Goal: Task Accomplishment & Management: Complete application form

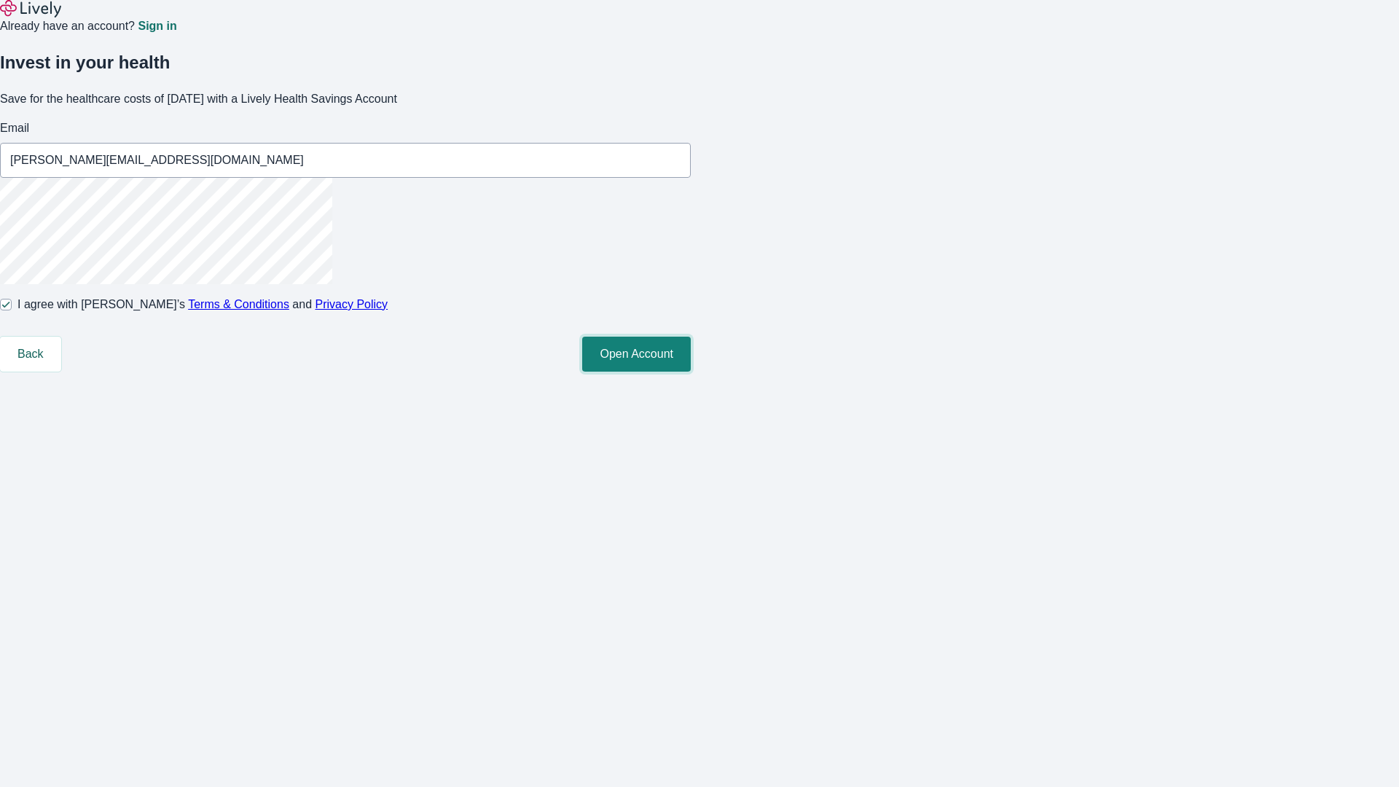
click at [691, 372] on button "Open Account" at bounding box center [636, 354] width 109 height 35
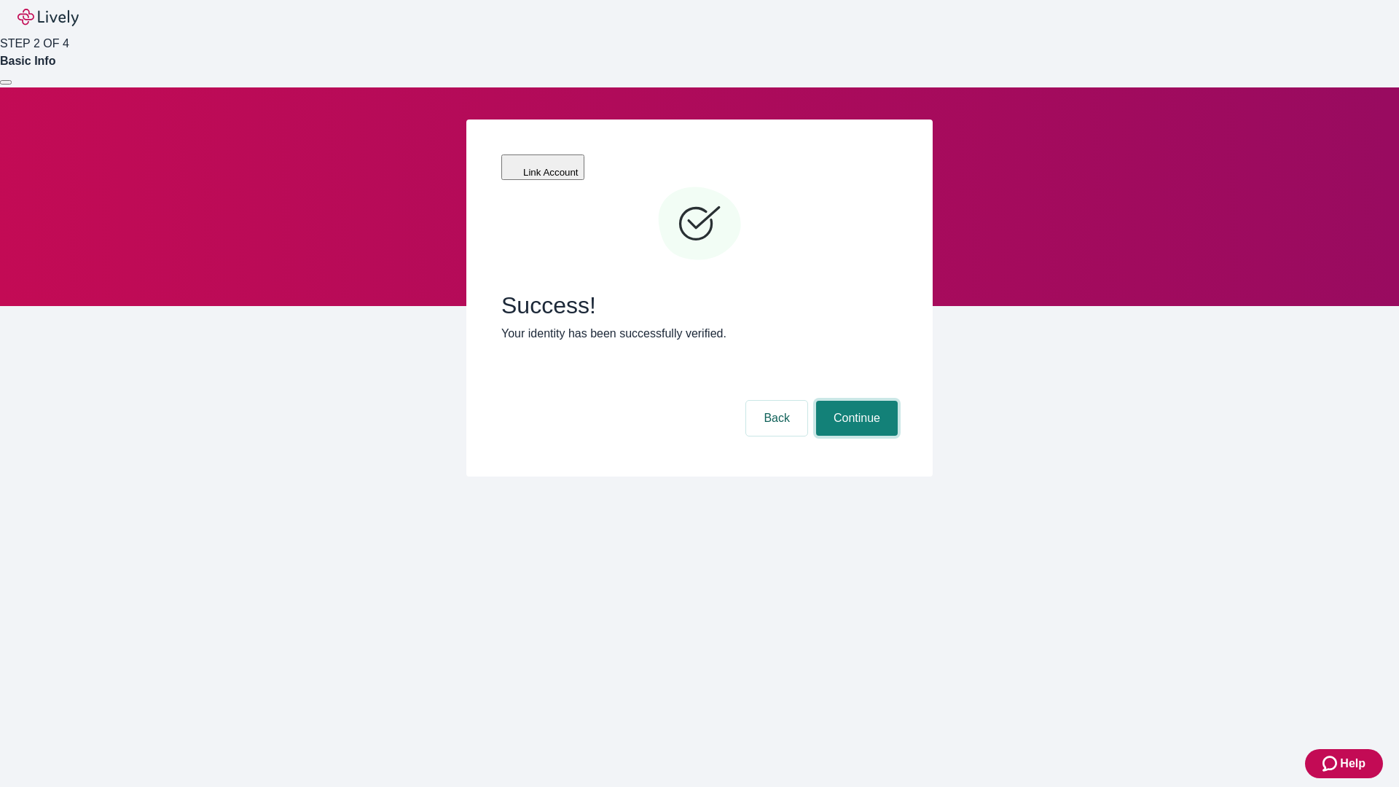
click at [855, 401] on button "Continue" at bounding box center [857, 418] width 82 height 35
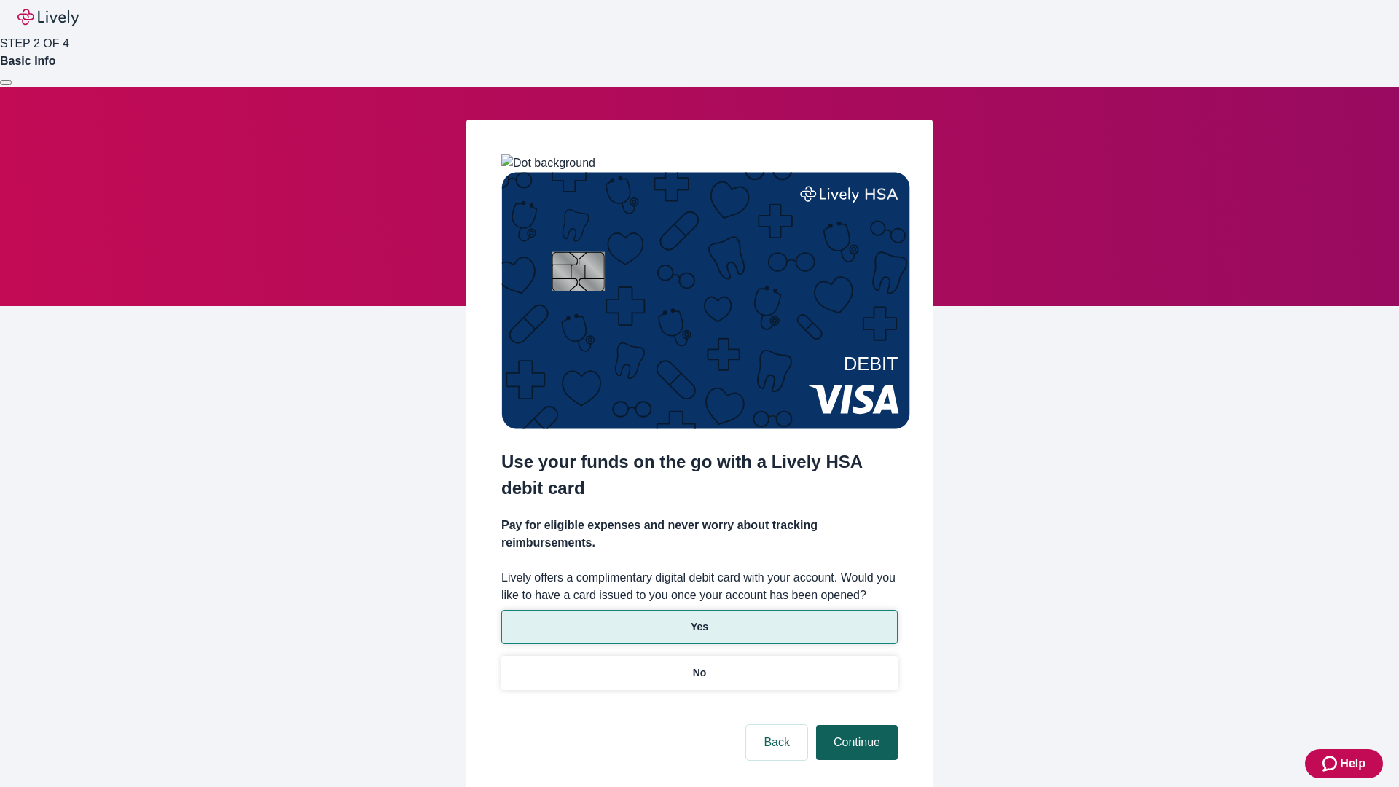
click at [699, 619] on p "Yes" at bounding box center [699, 626] width 17 height 15
click at [855, 725] on button "Continue" at bounding box center [857, 742] width 82 height 35
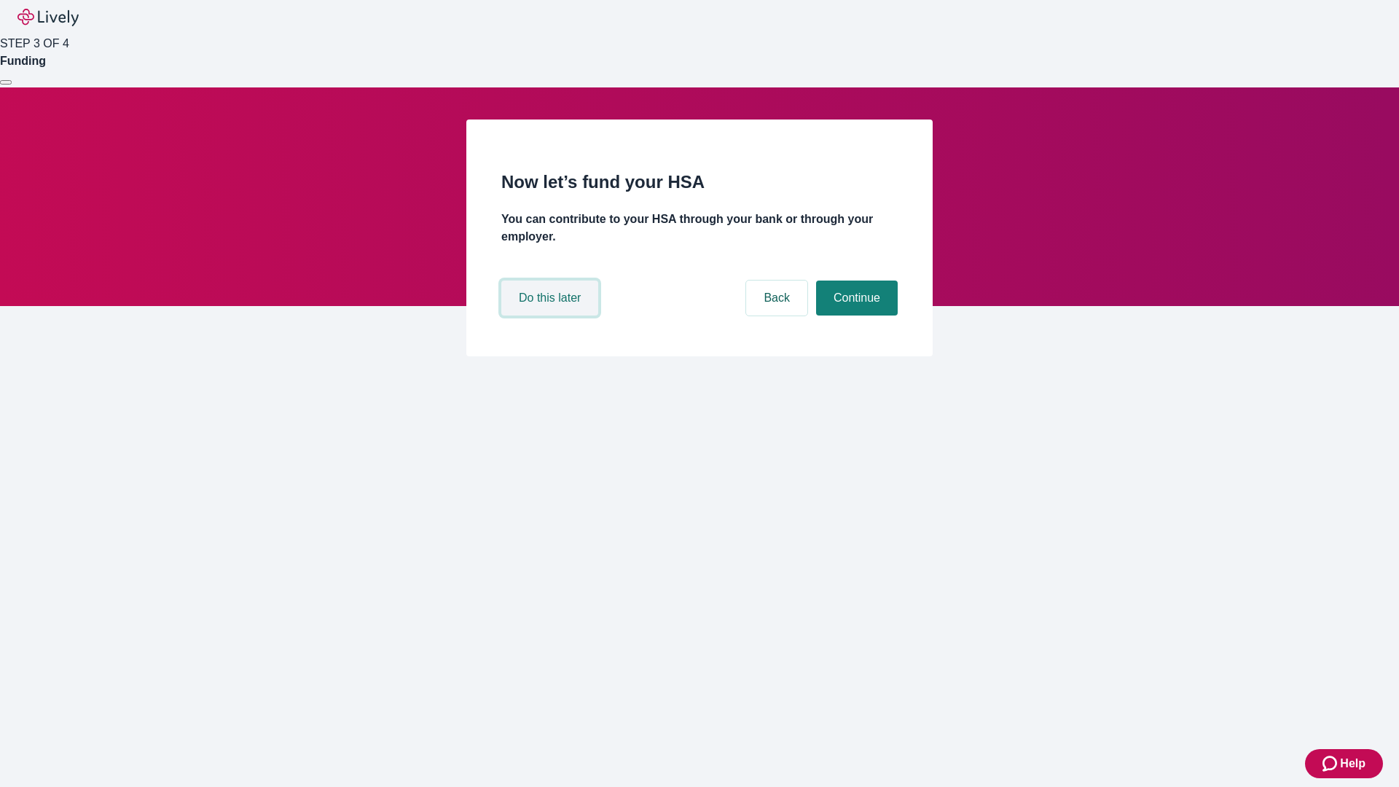
click at [552, 316] on button "Do this later" at bounding box center [549, 298] width 97 height 35
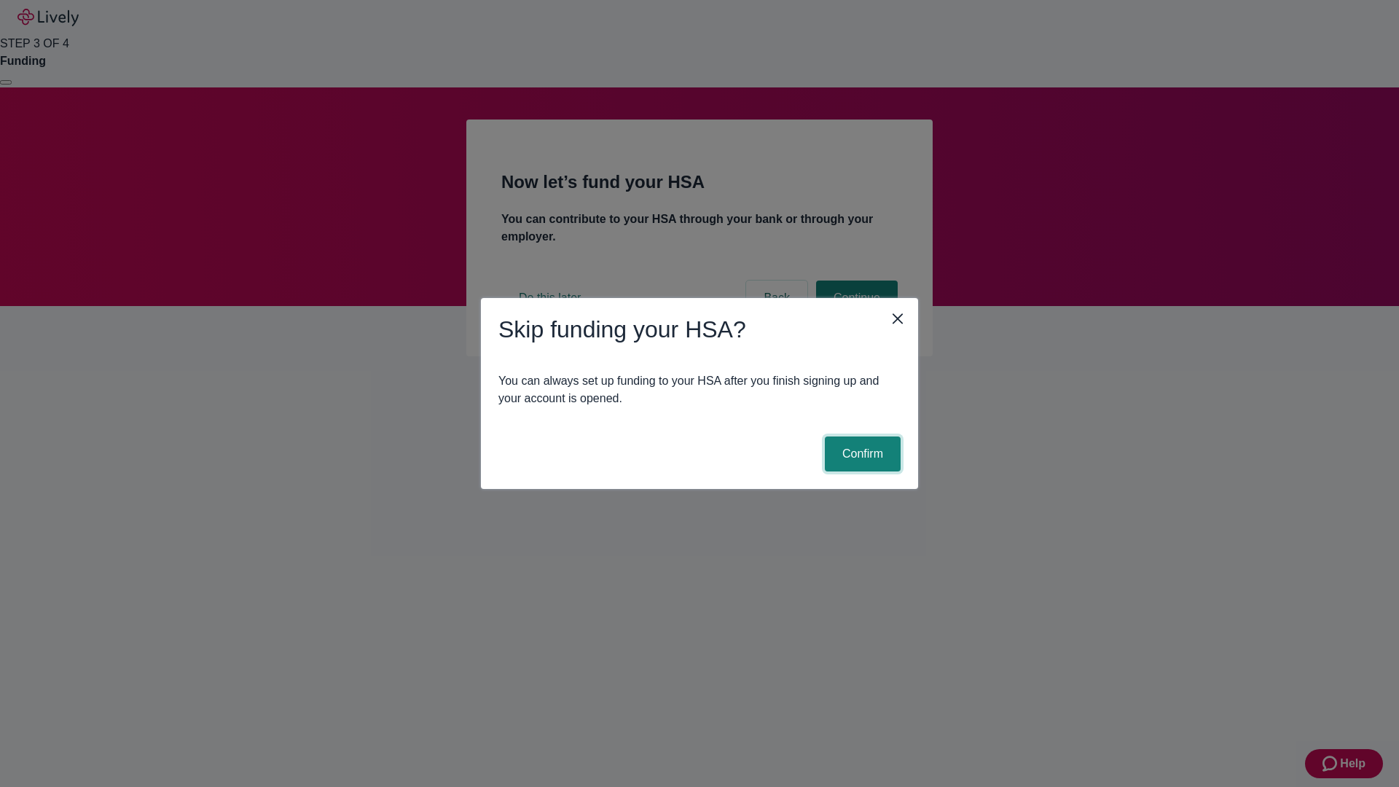
click at [861, 454] on button "Confirm" at bounding box center [863, 453] width 76 height 35
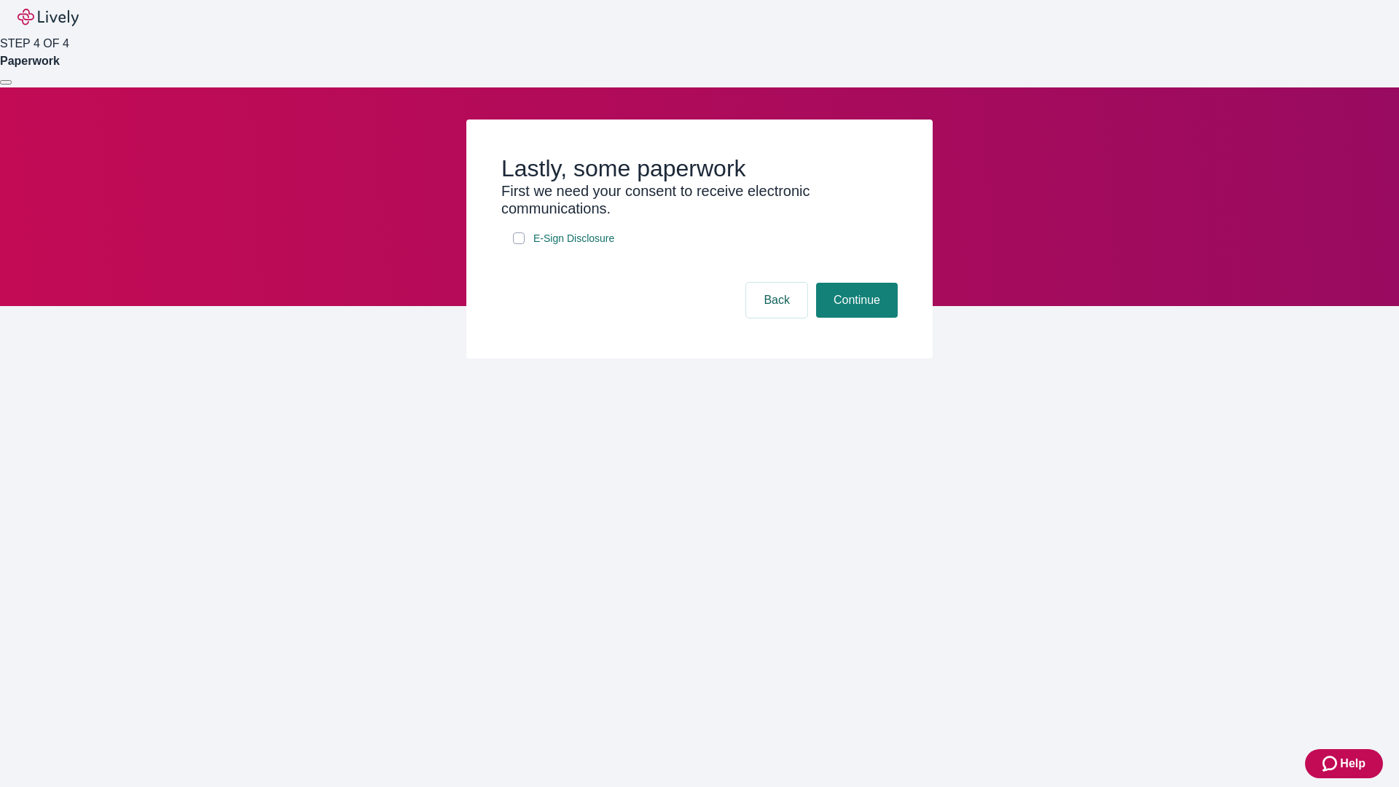
click at [519, 244] on input "E-Sign Disclosure" at bounding box center [519, 238] width 12 height 12
checkbox input "true"
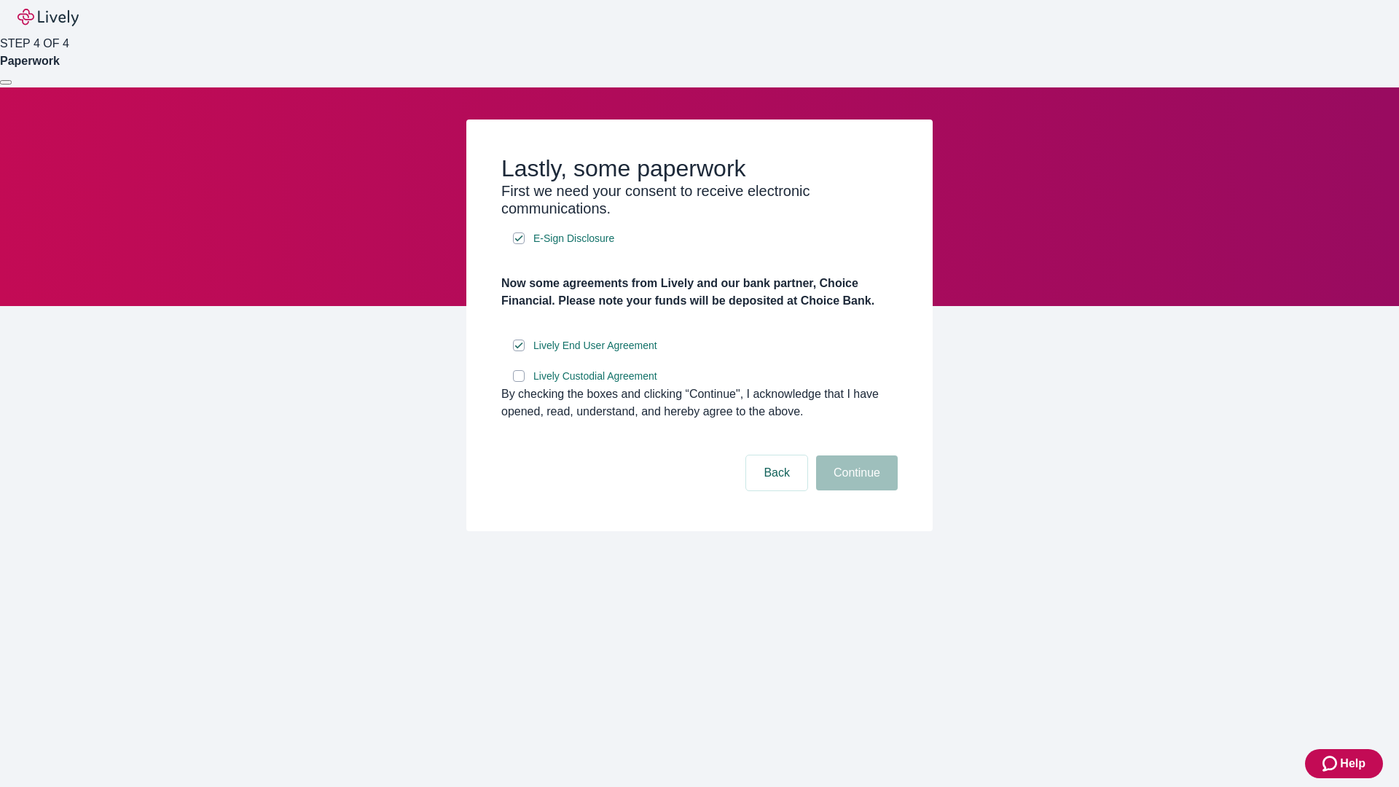
click at [519, 382] on input "Lively Custodial Agreement" at bounding box center [519, 376] width 12 height 12
checkbox input "true"
click at [855, 490] on button "Continue" at bounding box center [857, 472] width 82 height 35
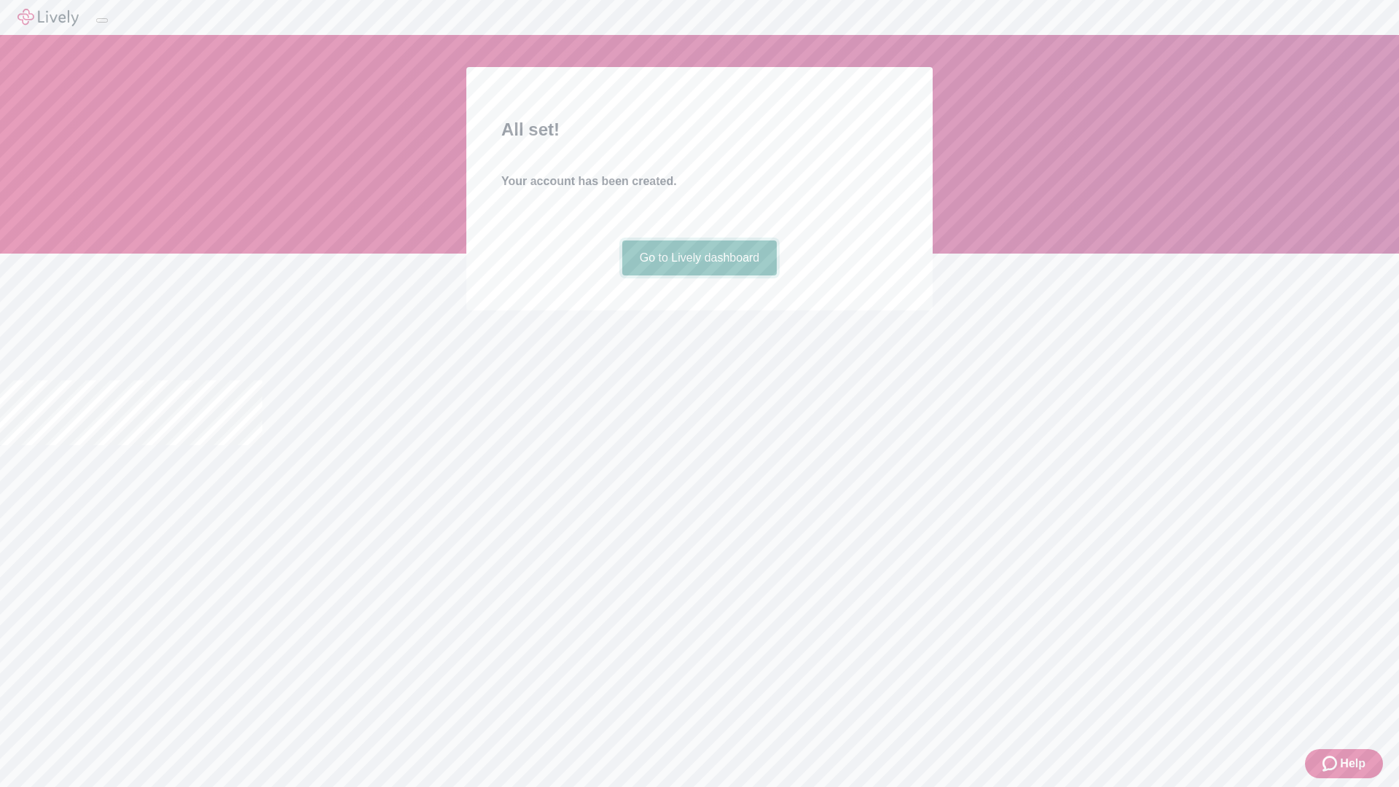
click at [699, 275] on link "Go to Lively dashboard" at bounding box center [699, 257] width 155 height 35
